Goal: Information Seeking & Learning: Learn about a topic

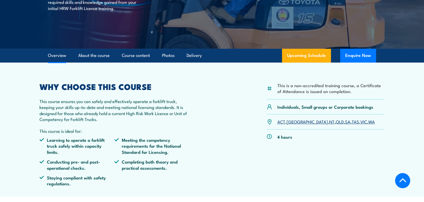
scroll to position [128, 0]
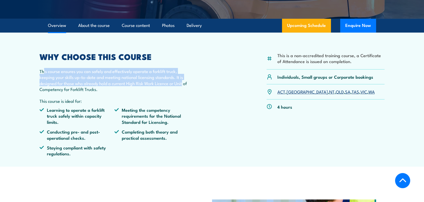
drag, startPoint x: 64, startPoint y: 72, endPoint x: 191, endPoint y: 81, distance: 127.5
click at [191, 81] on div "This is a non-accredited training course, a Certificate of Attendance is issued…" at bounding box center [211, 107] width 345 height 108
drag, startPoint x: 191, startPoint y: 81, endPoint x: 213, endPoint y: 101, distance: 29.6
click at [213, 101] on div "This is a non-accredited training course, a Certificate of Attendance is issued…" at bounding box center [211, 107] width 345 height 108
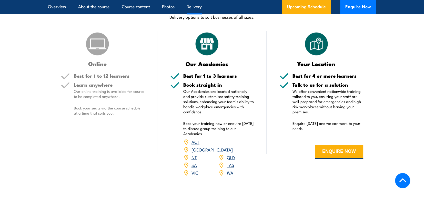
scroll to position [564, 0]
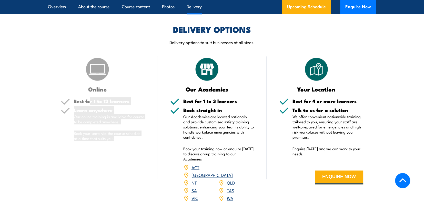
drag, startPoint x: 90, startPoint y: 102, endPoint x: 132, endPoint y: 147, distance: 62.2
click at [132, 147] on div "Best for 1 to 12 learners Learn anywhere Our online training is available for c…" at bounding box center [103, 124] width 84 height 51
drag, startPoint x: 132, startPoint y: 147, endPoint x: 148, endPoint y: 172, distance: 29.4
click at [148, 172] on div "Online Best for 1 to 12 learners Learn anywhere Our online training is availabl…" at bounding box center [102, 132] width 109 height 152
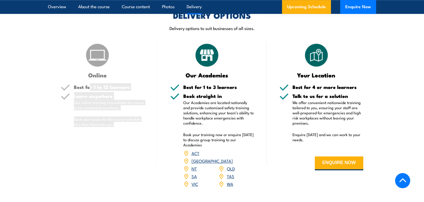
scroll to position [589, 0]
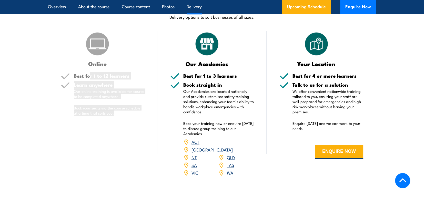
click at [233, 146] on link "[GEOGRAPHIC_DATA]" at bounding box center [212, 149] width 41 height 6
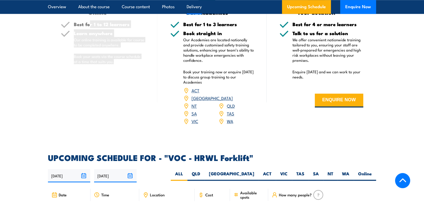
scroll to position [660, 0]
